Goal: Transaction & Acquisition: Purchase product/service

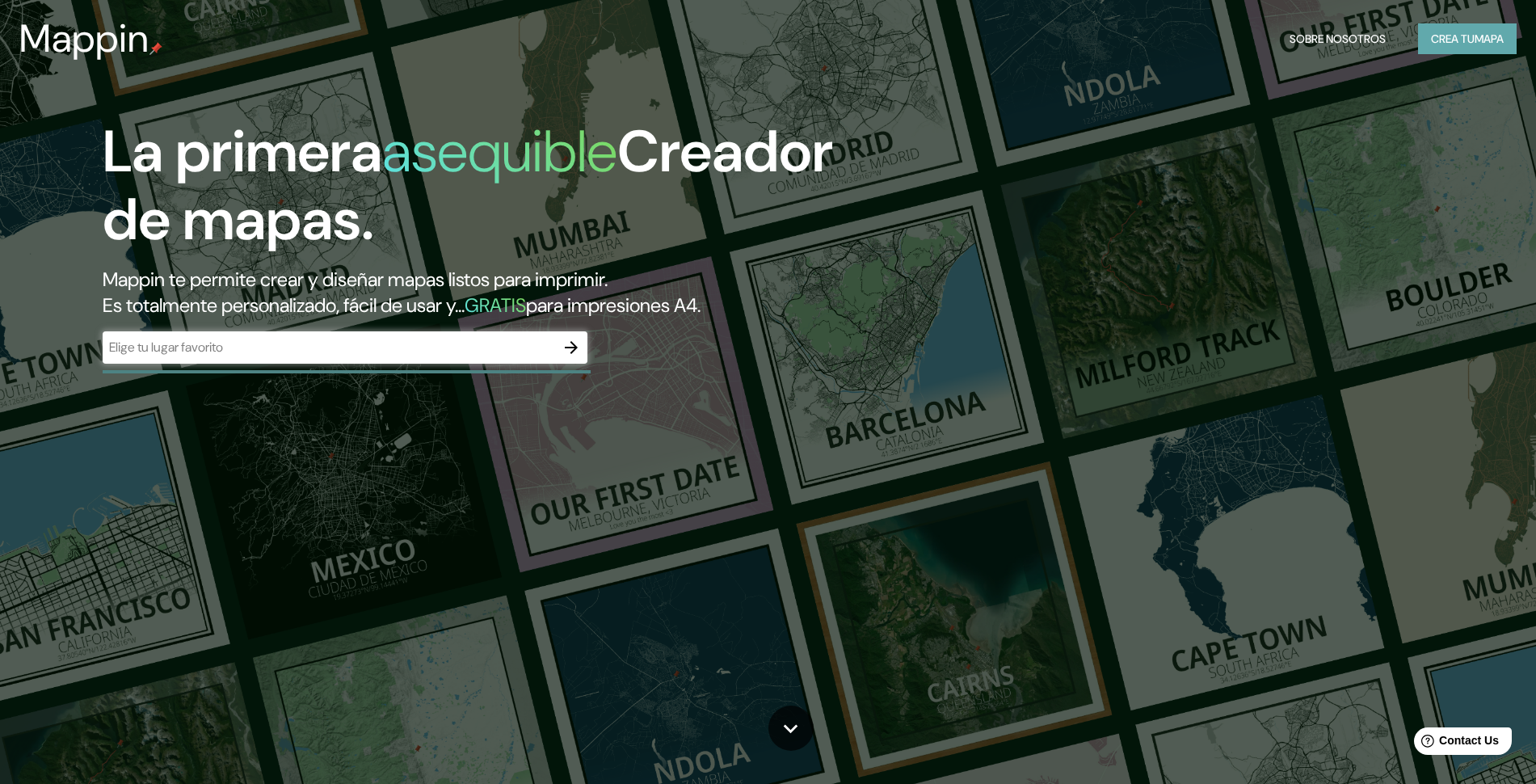
click at [1463, 41] on font "Crea tu" at bounding box center [1453, 39] width 44 height 15
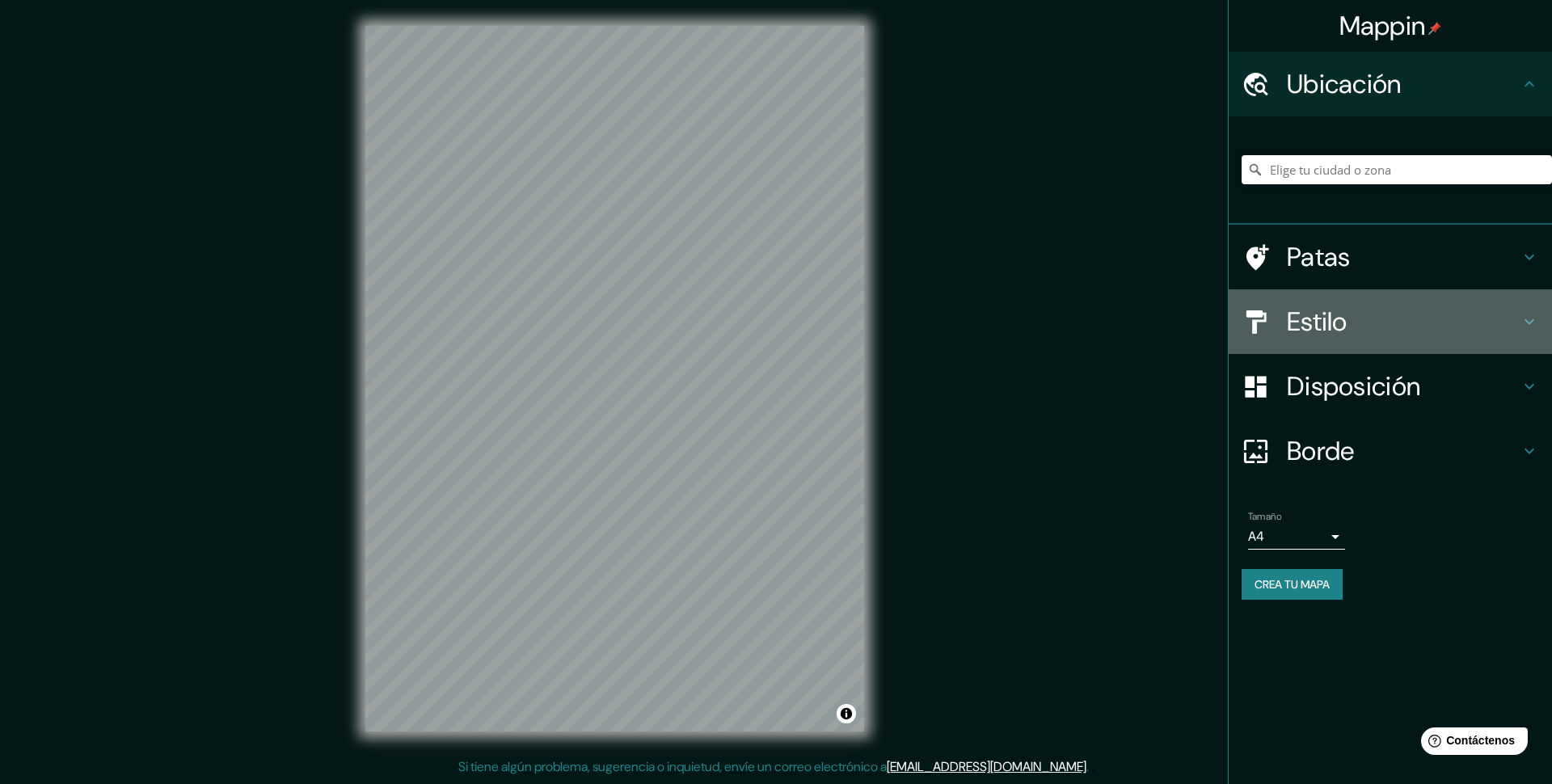
click at [1372, 329] on h4 "Estilo" at bounding box center [1403, 321] width 233 height 32
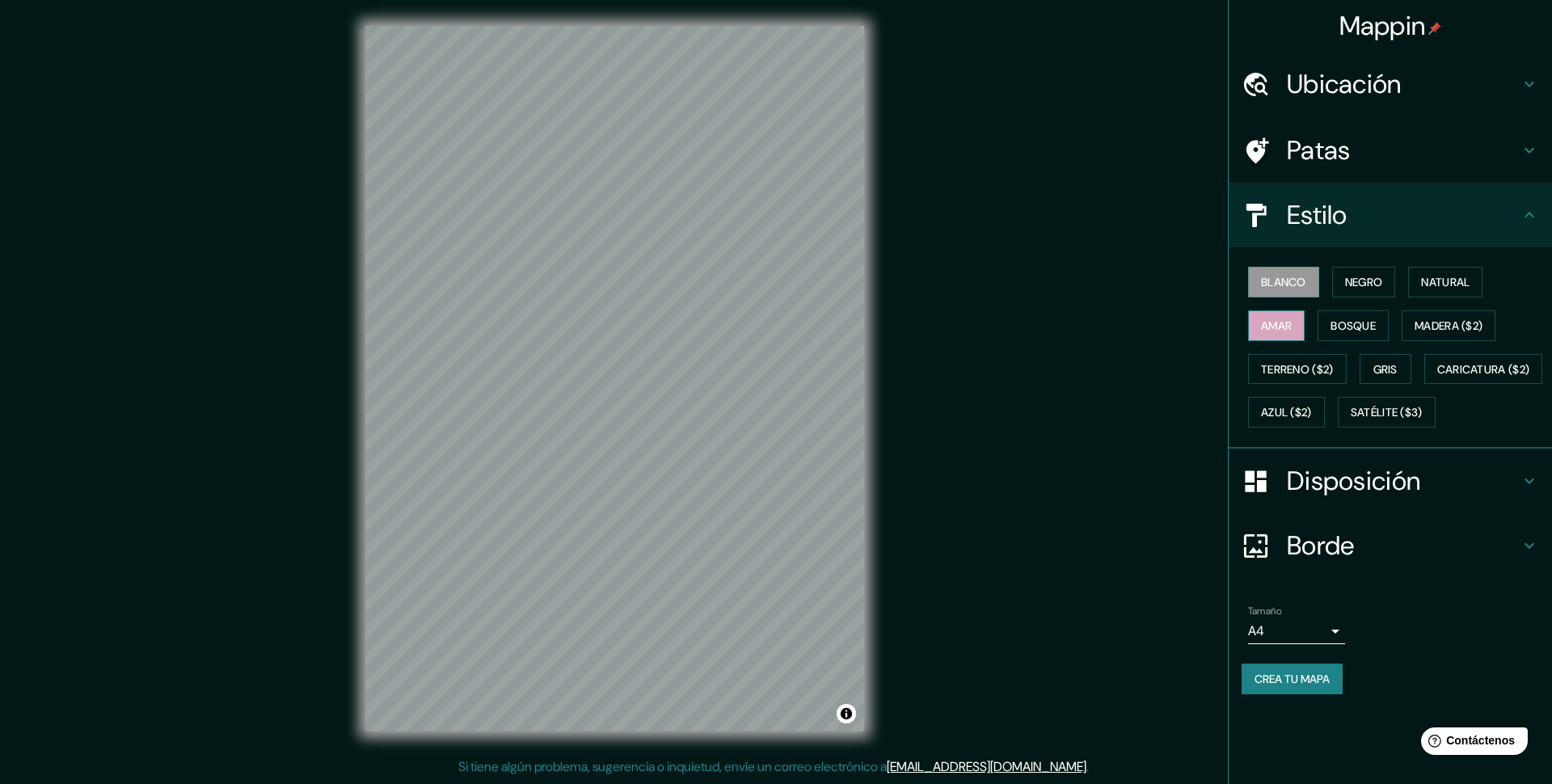
click at [1288, 325] on font "Amar" at bounding box center [1276, 326] width 30 height 15
click at [1338, 315] on font "Bosque" at bounding box center [1353, 326] width 45 height 21
click at [1284, 326] on font "Amar" at bounding box center [1276, 326] width 30 height 15
click at [1353, 326] on font "Bosque" at bounding box center [1353, 326] width 45 height 15
click at [1437, 320] on font "Madera ($2)" at bounding box center [1448, 326] width 68 height 15
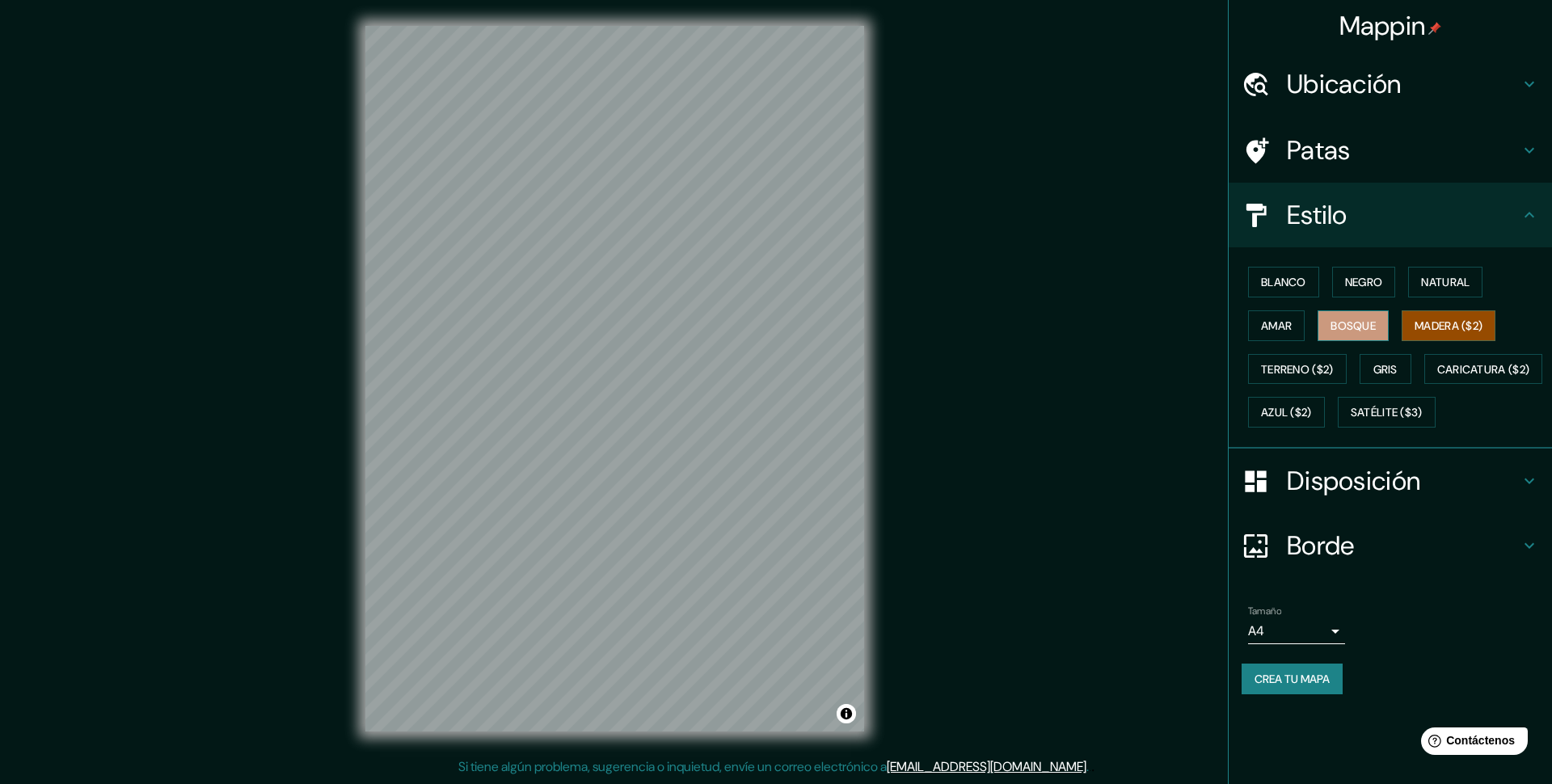
click at [1362, 324] on font "Bosque" at bounding box center [1353, 326] width 45 height 15
click at [1388, 365] on font "Gris" at bounding box center [1385, 370] width 24 height 15
click at [1303, 329] on button "Amar" at bounding box center [1276, 325] width 57 height 30
click at [1350, 325] on font "Bosque" at bounding box center [1353, 326] width 45 height 15
click at [1280, 311] on button "Amar" at bounding box center [1276, 325] width 57 height 30
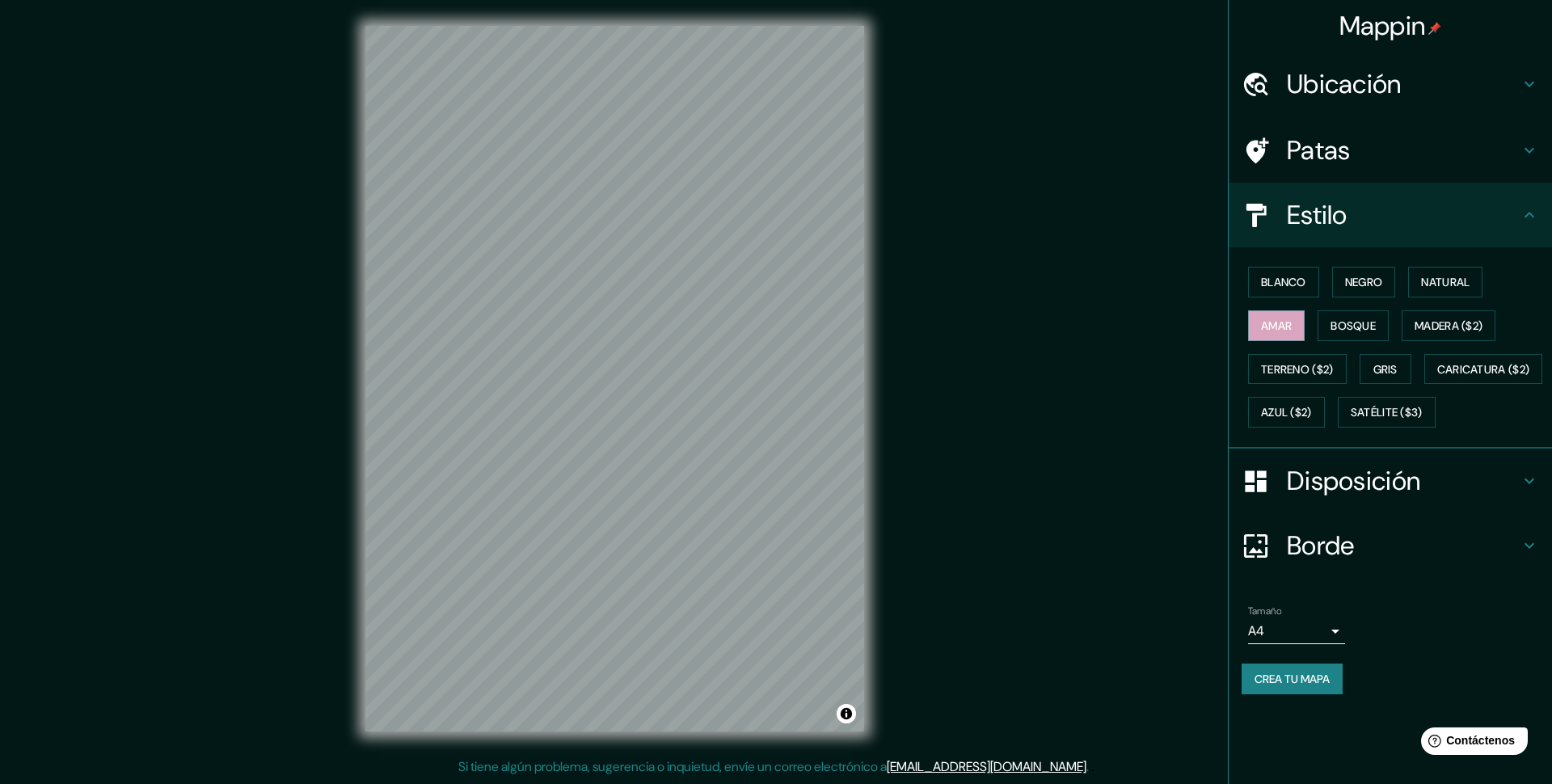
click at [1310, 661] on body "Mappin Ubicación Patas Estilo Blanco Negro Natural [PERSON_NAME] ($2) Terreno (…" at bounding box center [776, 392] width 1552 height 784
click at [1290, 716] on li "A3" at bounding box center [1297, 722] width 97 height 30
type input "a4"
click at [1277, 686] on font "Crea tu mapa" at bounding box center [1292, 679] width 75 height 15
click at [1371, 323] on font "Bosque" at bounding box center [1353, 326] width 45 height 15
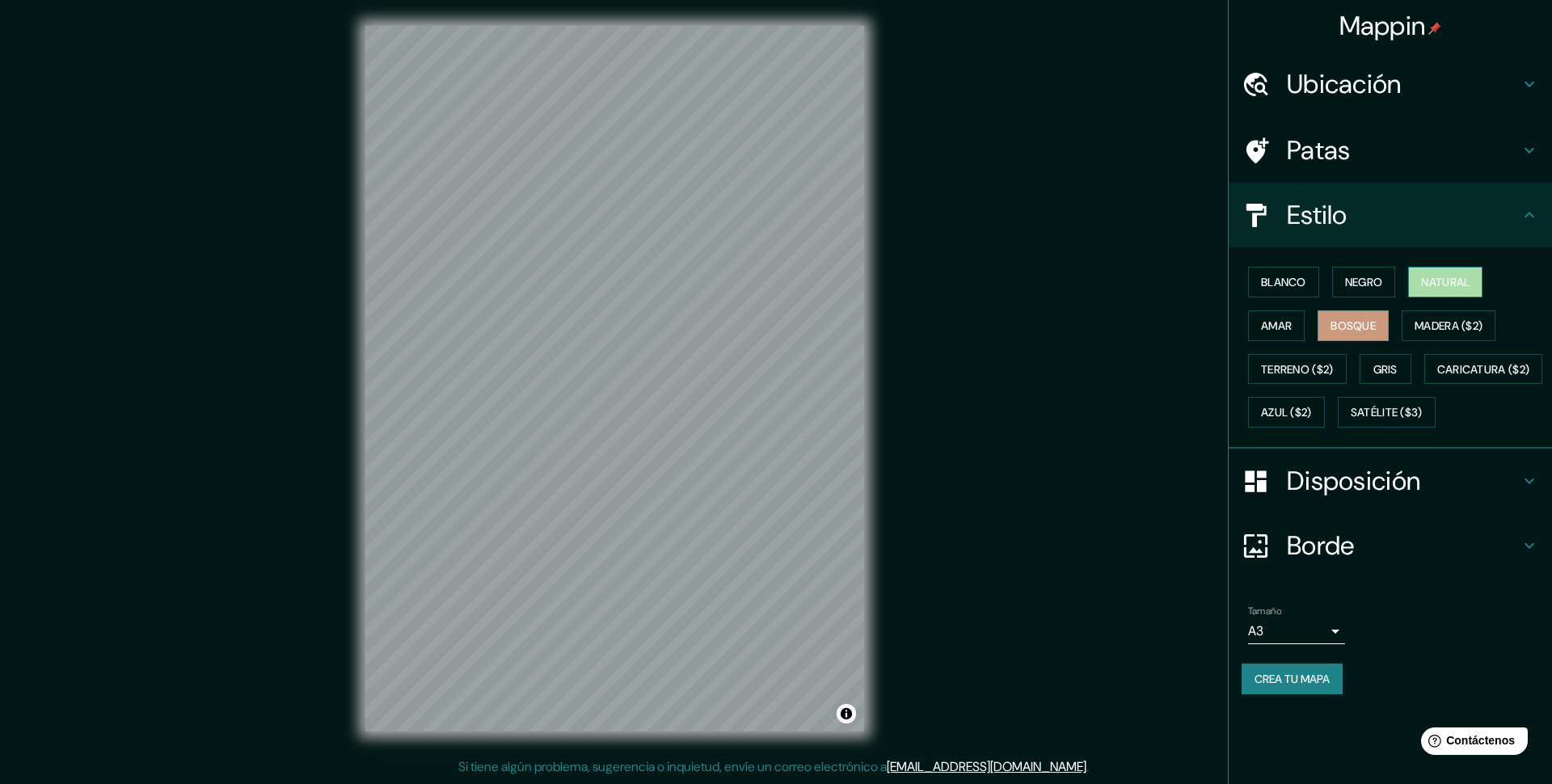
click at [1447, 278] on font "Natural" at bounding box center [1445, 282] width 49 height 15
click at [1437, 376] on font "Caricatura ($2)" at bounding box center [1484, 370] width 93 height 15
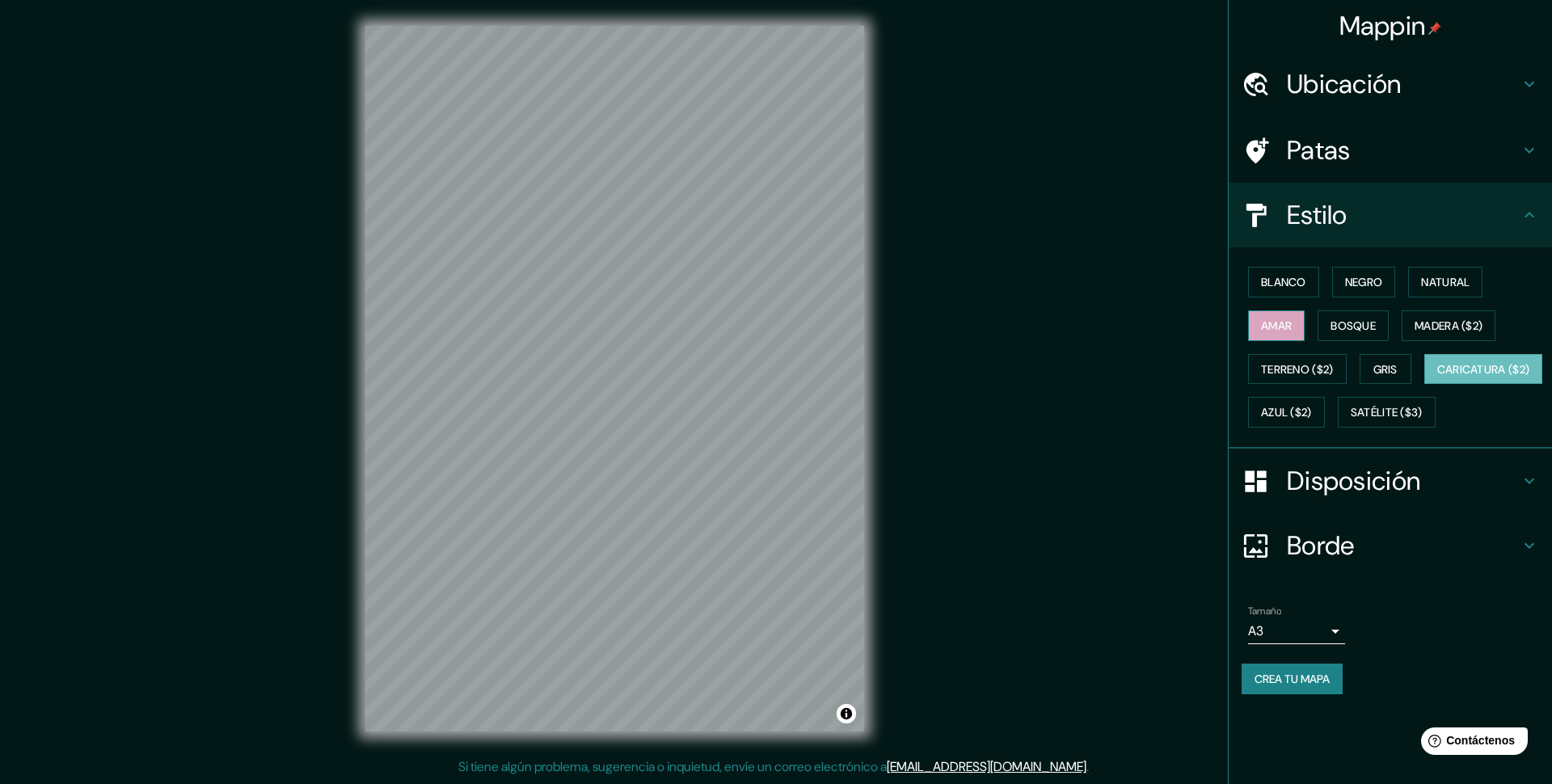
click at [1270, 327] on font "Amar" at bounding box center [1276, 326] width 30 height 15
click at [1307, 686] on font "Crea tu mapa" at bounding box center [1292, 679] width 75 height 15
